Goal: Task Accomplishment & Management: Manage account settings

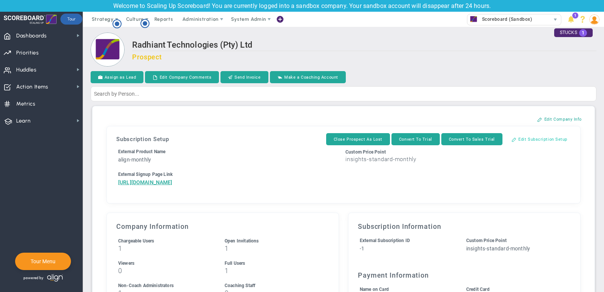
click at [557, 136] on button "Edit Subscription Setup" at bounding box center [539, 139] width 71 height 12
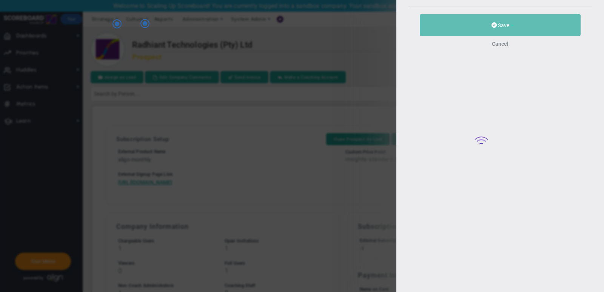
type input "Radhiant Technologies (Pty) Ltd"
type input "20"
type input "5"
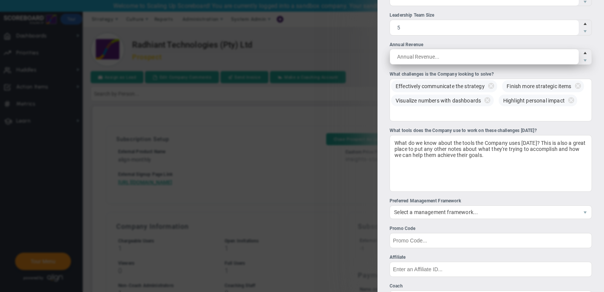
scroll to position [208, 0]
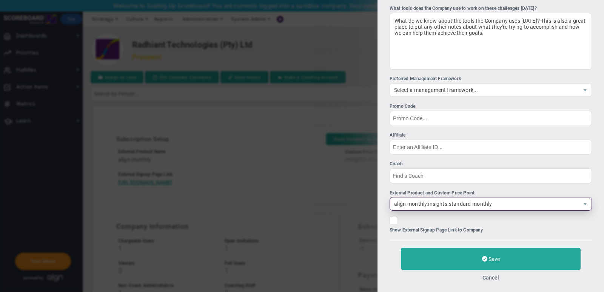
click at [468, 199] on span "align-monthly.insights-standard-monthly" at bounding box center [484, 203] width 189 height 13
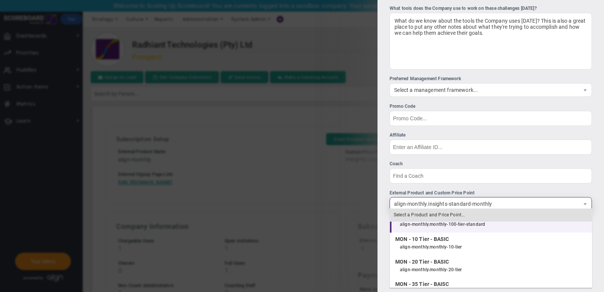
scroll to position [557, 0]
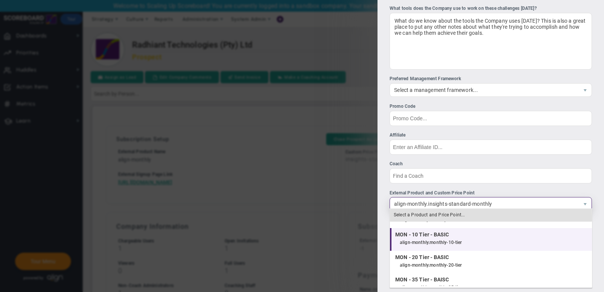
click at [472, 238] on div "align-monthly.monthly-10-tier" at bounding box center [494, 243] width 188 height 10
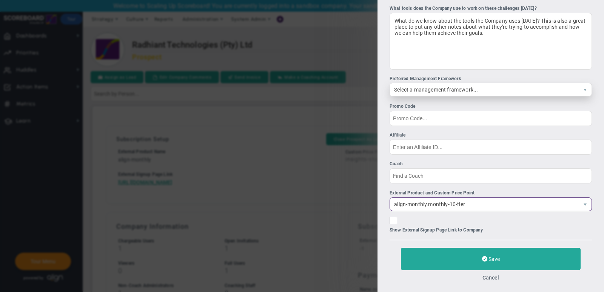
click at [485, 85] on span "Select a management framework..." at bounding box center [484, 89] width 189 height 13
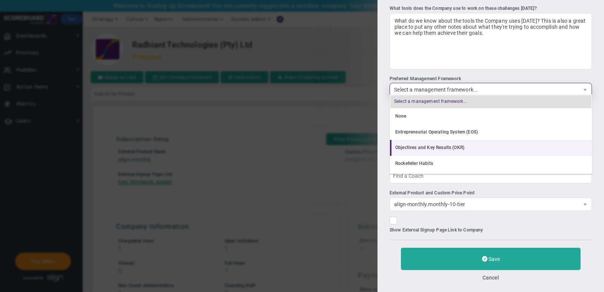
scroll to position [15, 0]
click at [462, 150] on li "Rockefeller Habits" at bounding box center [491, 149] width 202 height 16
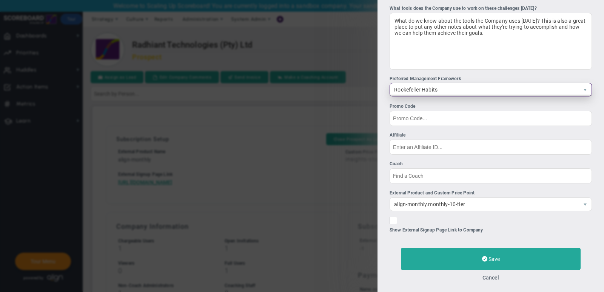
scroll to position [0, 0]
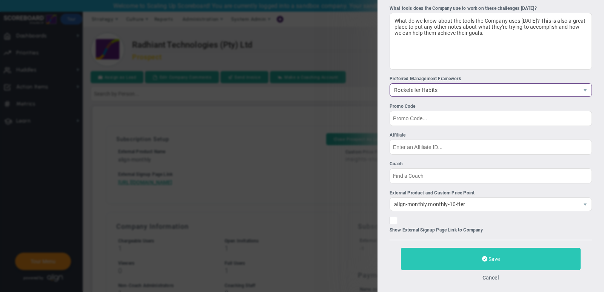
click at [454, 252] on button "Save" at bounding box center [491, 258] width 180 height 22
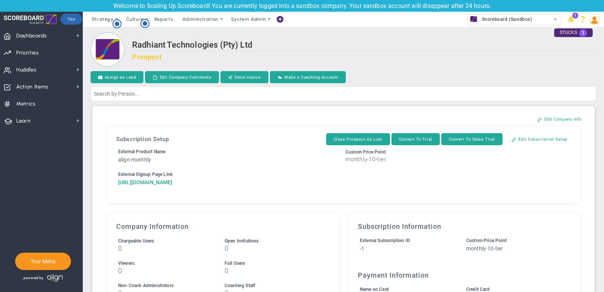
click at [173, 185] on a=1&reference=33475&organization=Radhiant+Technologies+(Pty)+Ltd&components=10&components=0"] "[URL][DOMAIN_NAME]" at bounding box center [145, 182] width 54 height 6
click at [157, 185] on a=1&reference=33475&organization=Radhiant+Technologies+(Pty)+Ltd&components=10&components=0"] "[URL][DOMAIN_NAME]" at bounding box center [145, 182] width 54 height 6
drag, startPoint x: 177, startPoint y: 213, endPoint x: 115, endPoint y: 183, distance: 69.3
click at [115, 183] on div "Subscription Setup Close Prospect As Lost Convert To Trial Convert To Sales Tri…" at bounding box center [344, 164] width 466 height 69
copy a=1&reference=33475&organization=Radhiant+Technologies+(Pty)+Ltd&components=10&components=0"] "[URL][DOMAIN_NAME]"
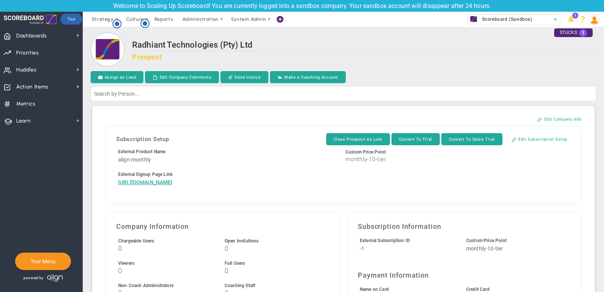
copy a=1&reference=33475&organization=Radhiant+Technologies+(Pty)+Ltd&components=10&components=0"] "[URL][DOMAIN_NAME]"
click at [173, 181] on a=1&reference=33475&organization=Radhiant+Technologies+(Pty)+Ltd&components=10&components=0"] "[URL][DOMAIN_NAME]" at bounding box center [145, 182] width 54 height 6
